Goal: Task Accomplishment & Management: Use online tool/utility

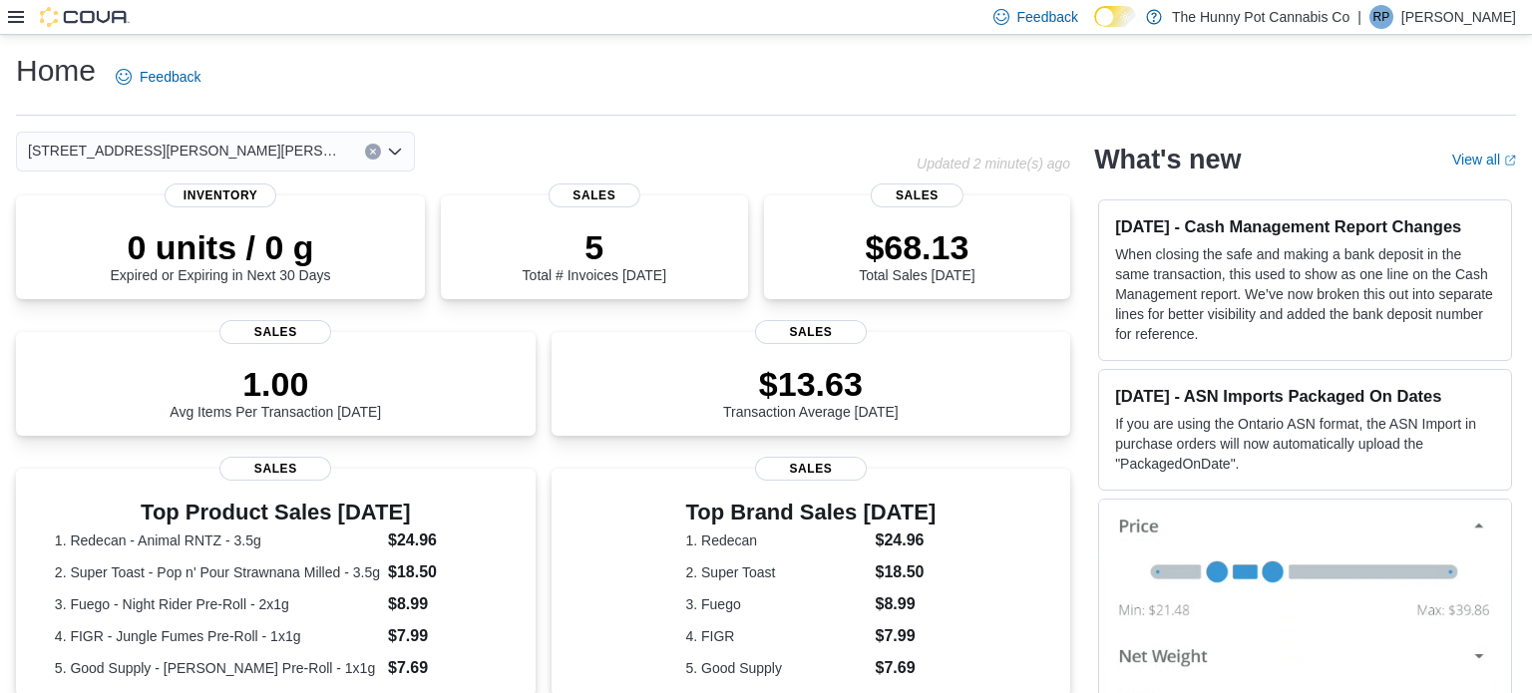
click at [14, 16] on icon at bounding box center [16, 17] width 16 height 12
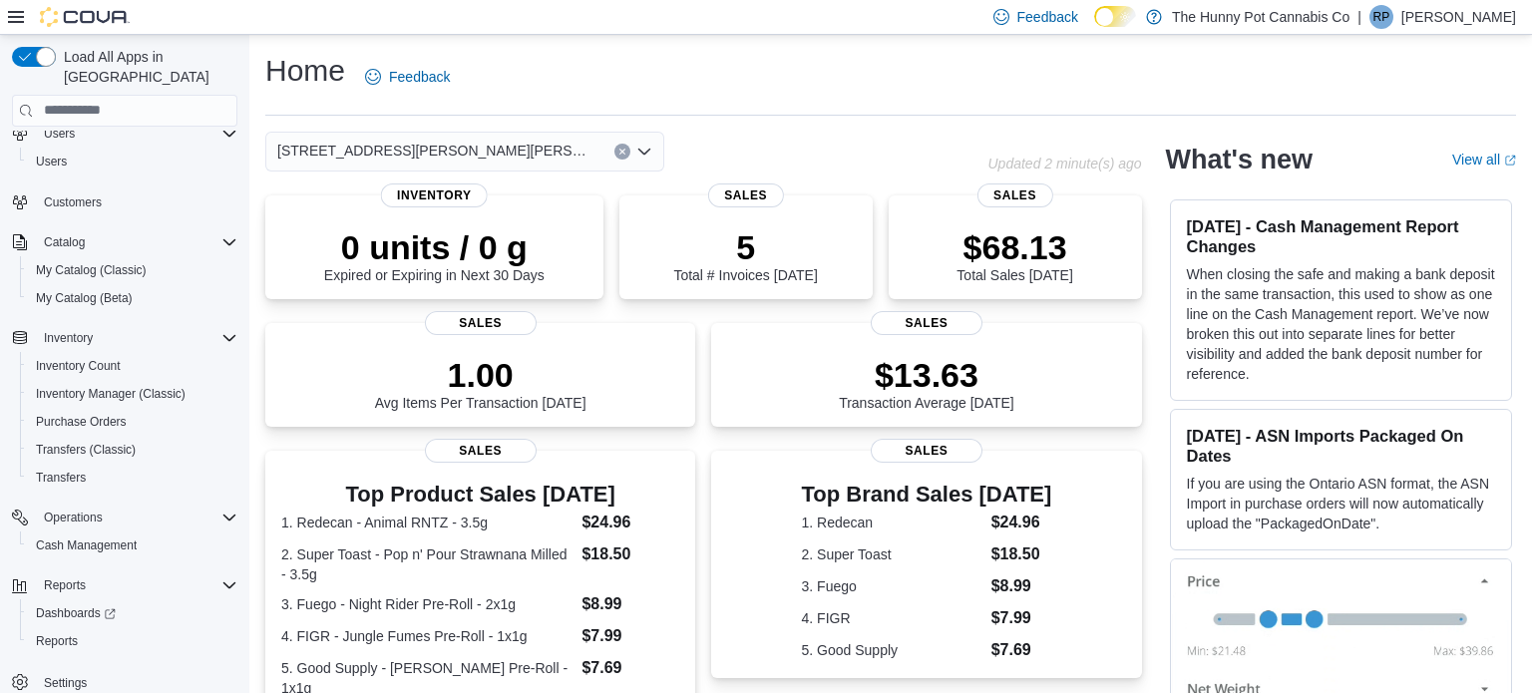
scroll to position [60, 0]
click at [105, 538] on span "Cash Management" at bounding box center [86, 546] width 101 height 16
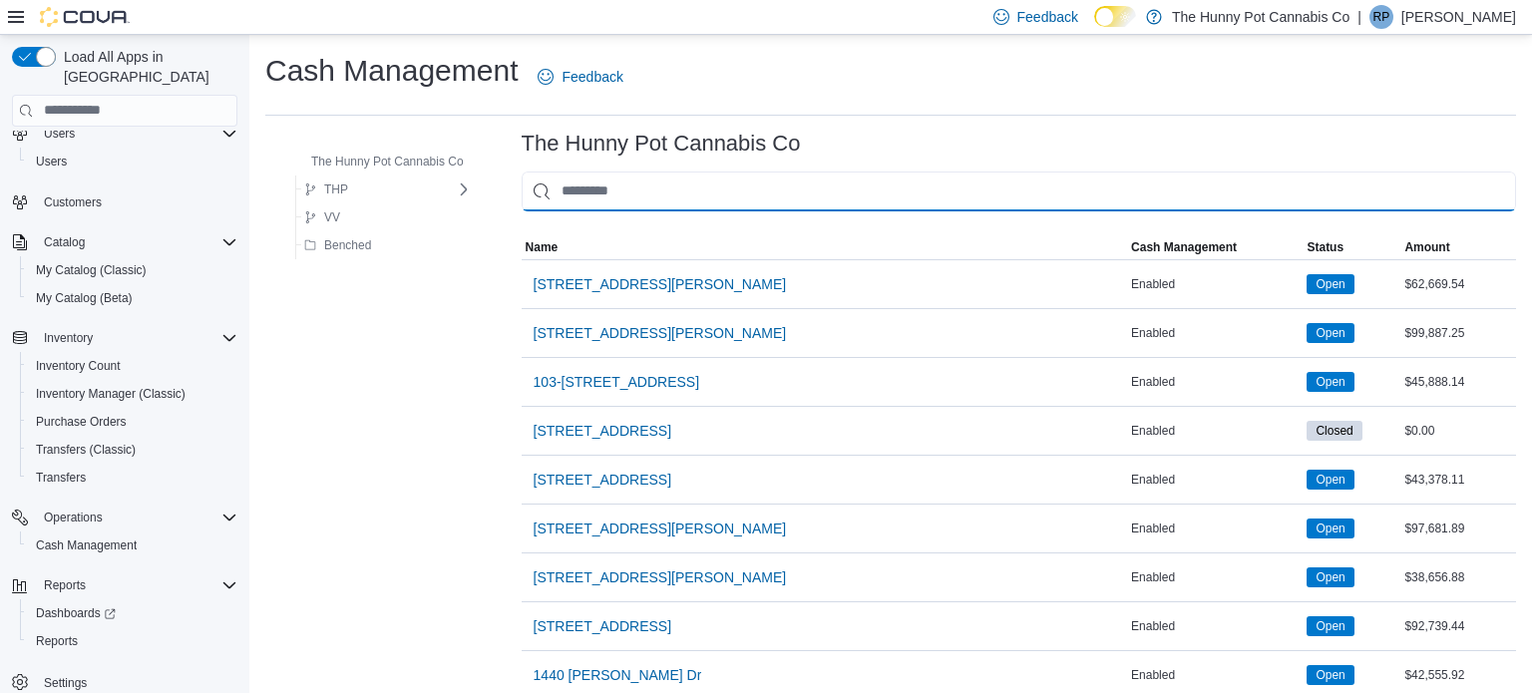
click at [707, 194] on input "This is a search bar. As you type, the results lower in the page will automatic…" at bounding box center [1019, 192] width 995 height 40
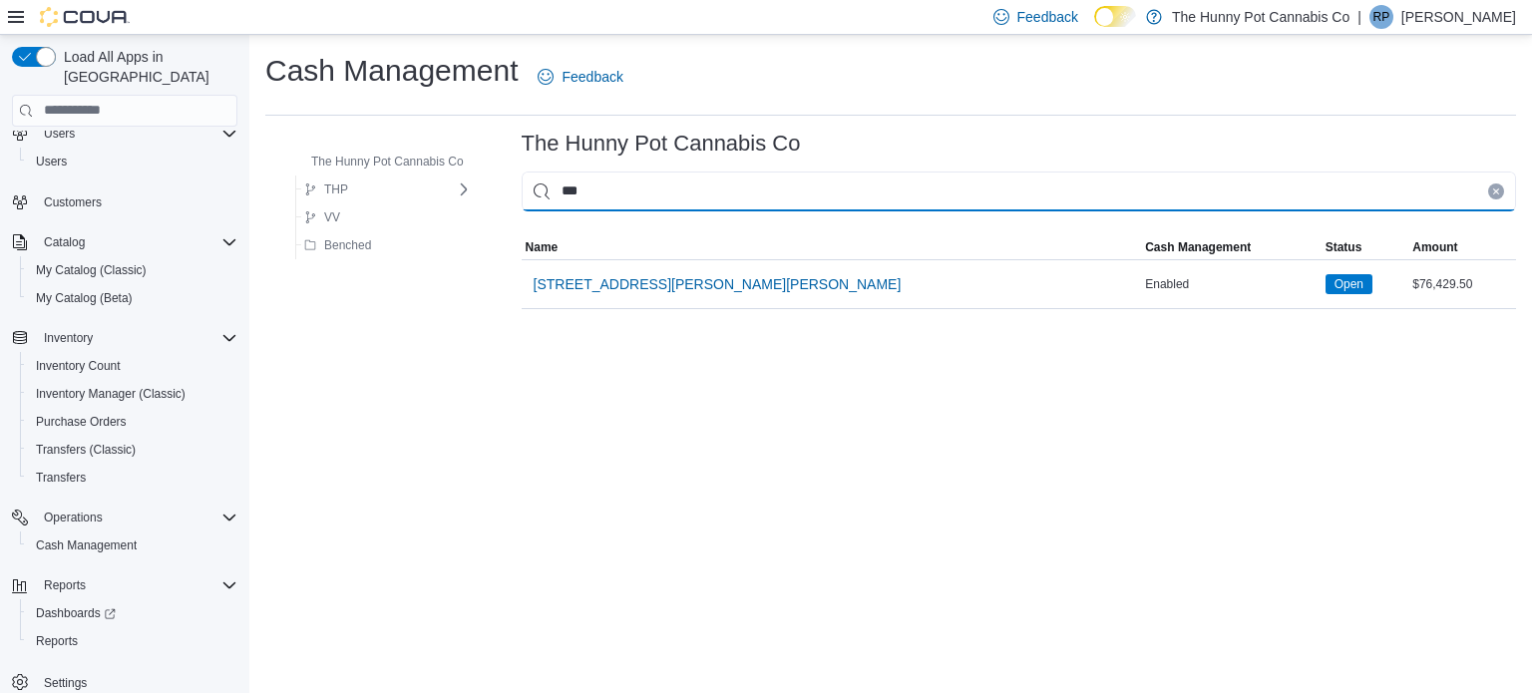
type input "****"
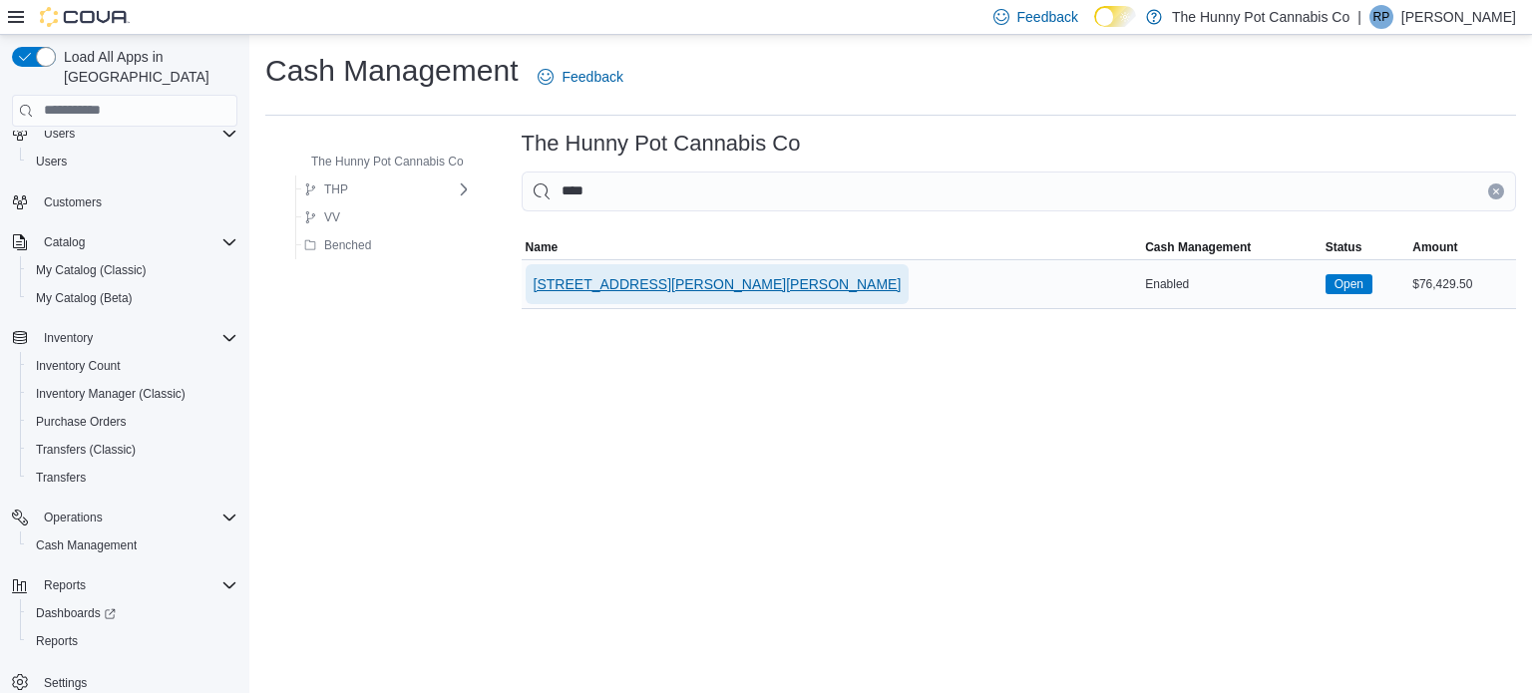
click at [612, 278] on span "[STREET_ADDRESS][PERSON_NAME][PERSON_NAME]" at bounding box center [718, 284] width 368 height 20
